Goal: Check status: Check status

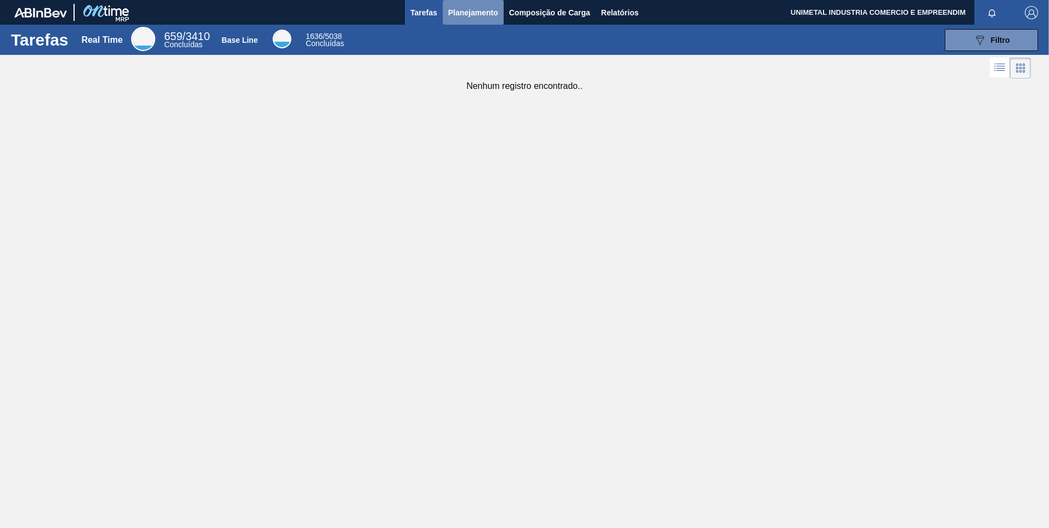
click at [461, 8] on span "Planejamento" at bounding box center [473, 12] width 50 height 13
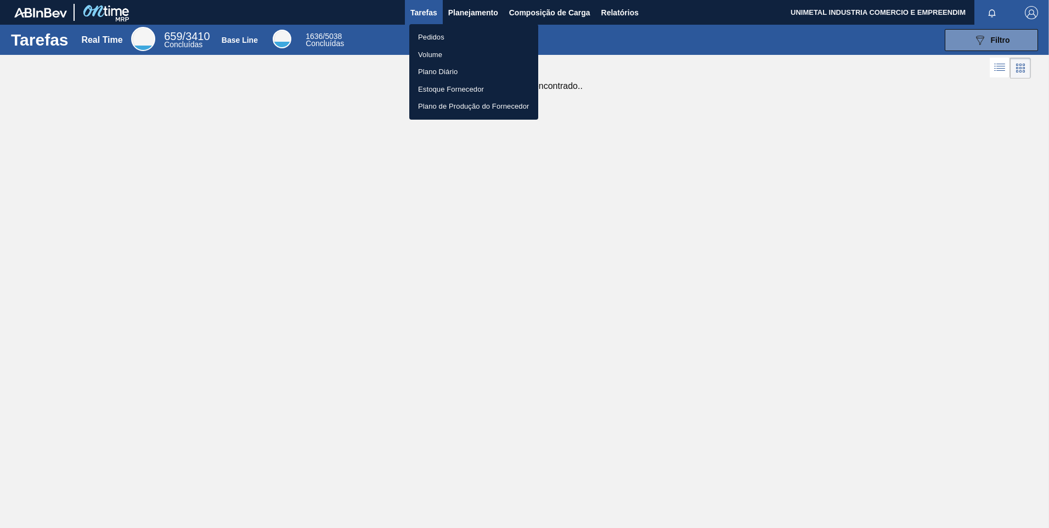
click at [439, 35] on li "Pedidos" at bounding box center [473, 38] width 129 height 18
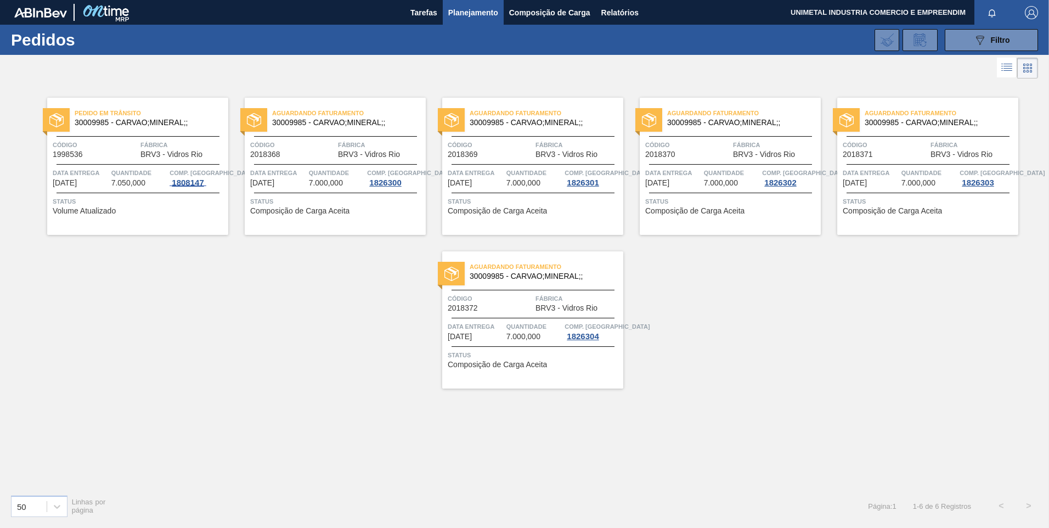
click at [198, 185] on div "1808147" at bounding box center [187, 182] width 36 height 9
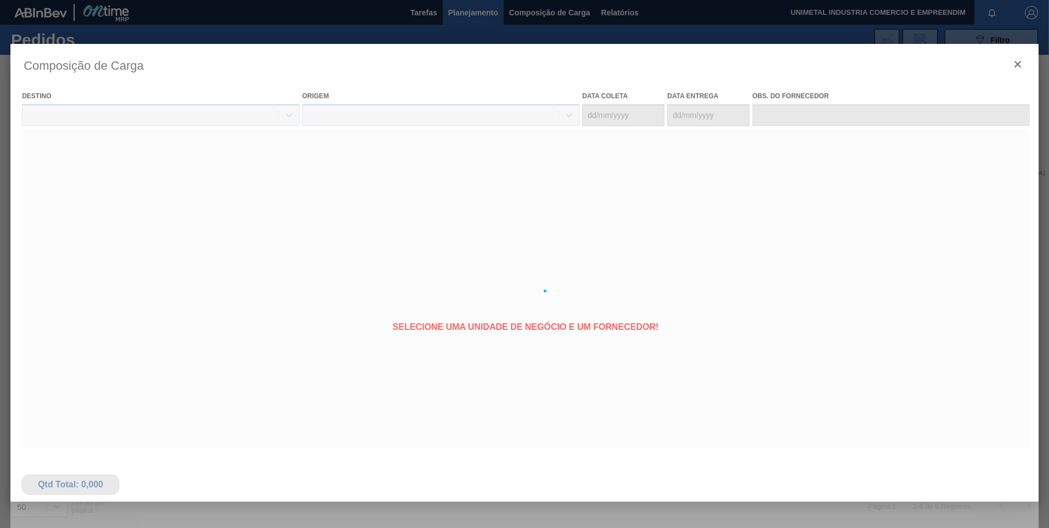
type coleta "[DATE]"
type entrega "[DATE]"
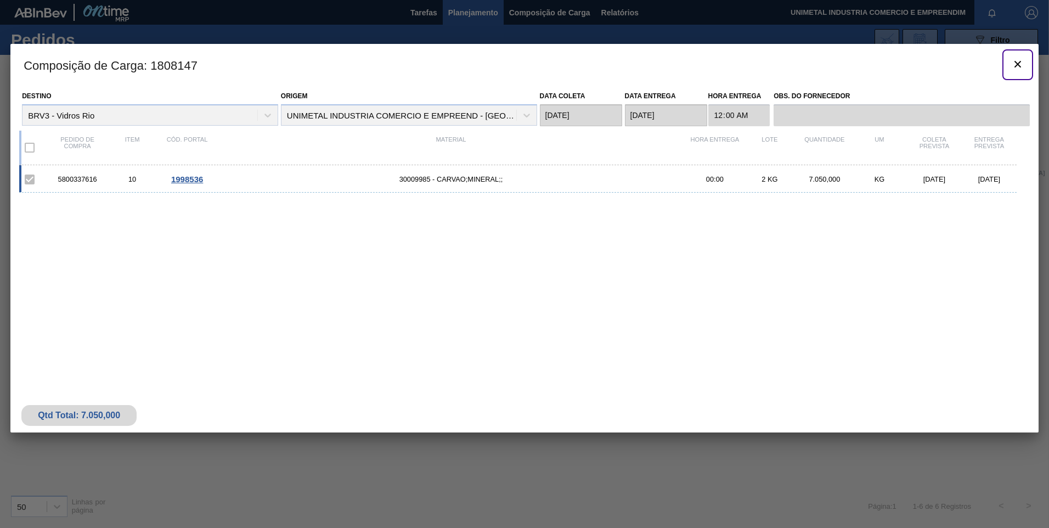
click at [1021, 64] on icon "botão de ícone" at bounding box center [1017, 64] width 13 height 13
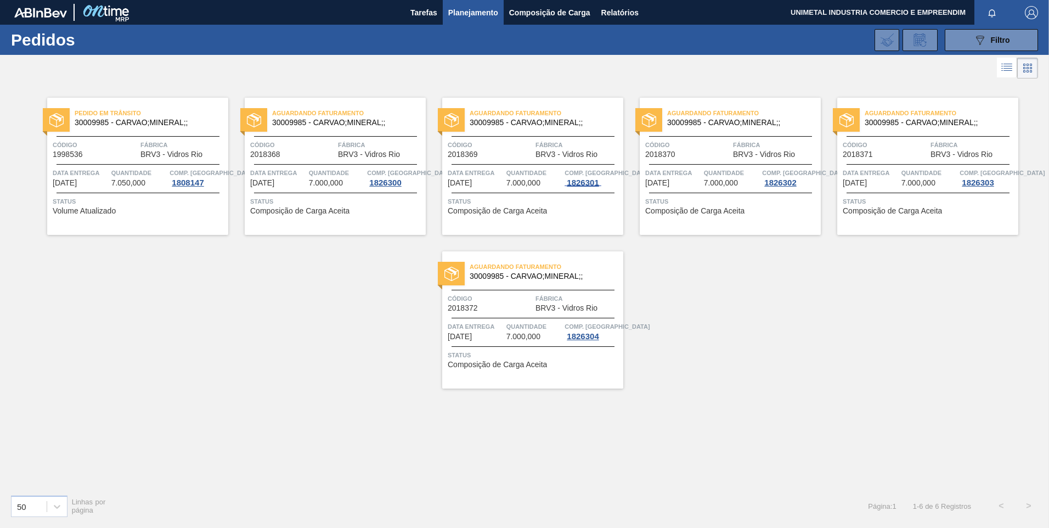
click at [580, 184] on div "1826301" at bounding box center [582, 182] width 36 height 9
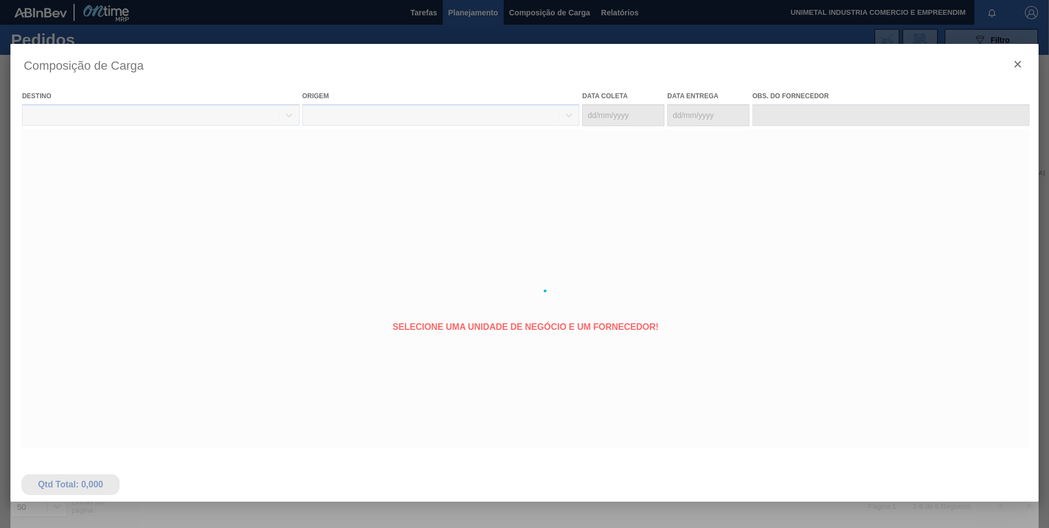
type coleta "[DATE]"
type entrega "[DATE]"
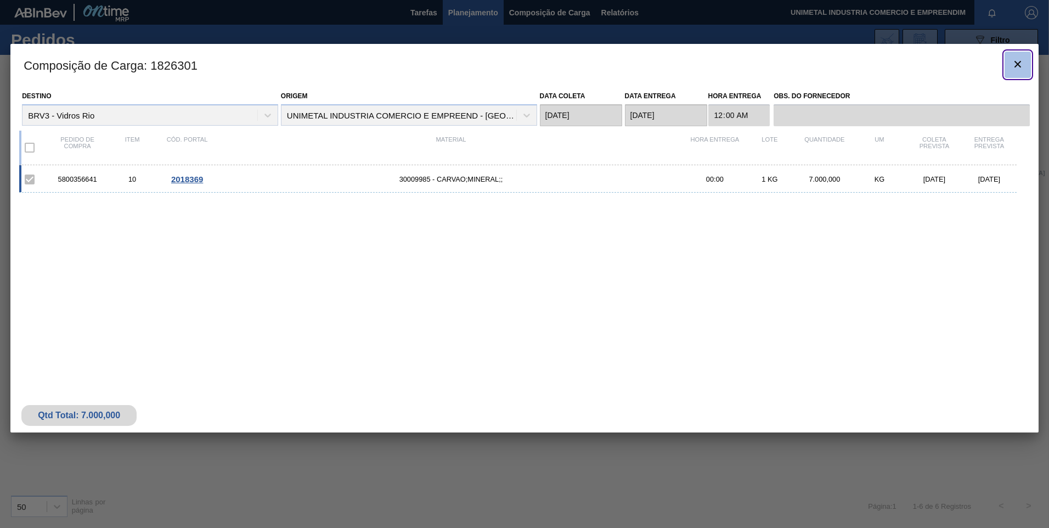
click at [1016, 71] on clb-icon "botão de ícone" at bounding box center [1017, 65] width 13 height 15
